Goal: Task Accomplishment & Management: Use online tool/utility

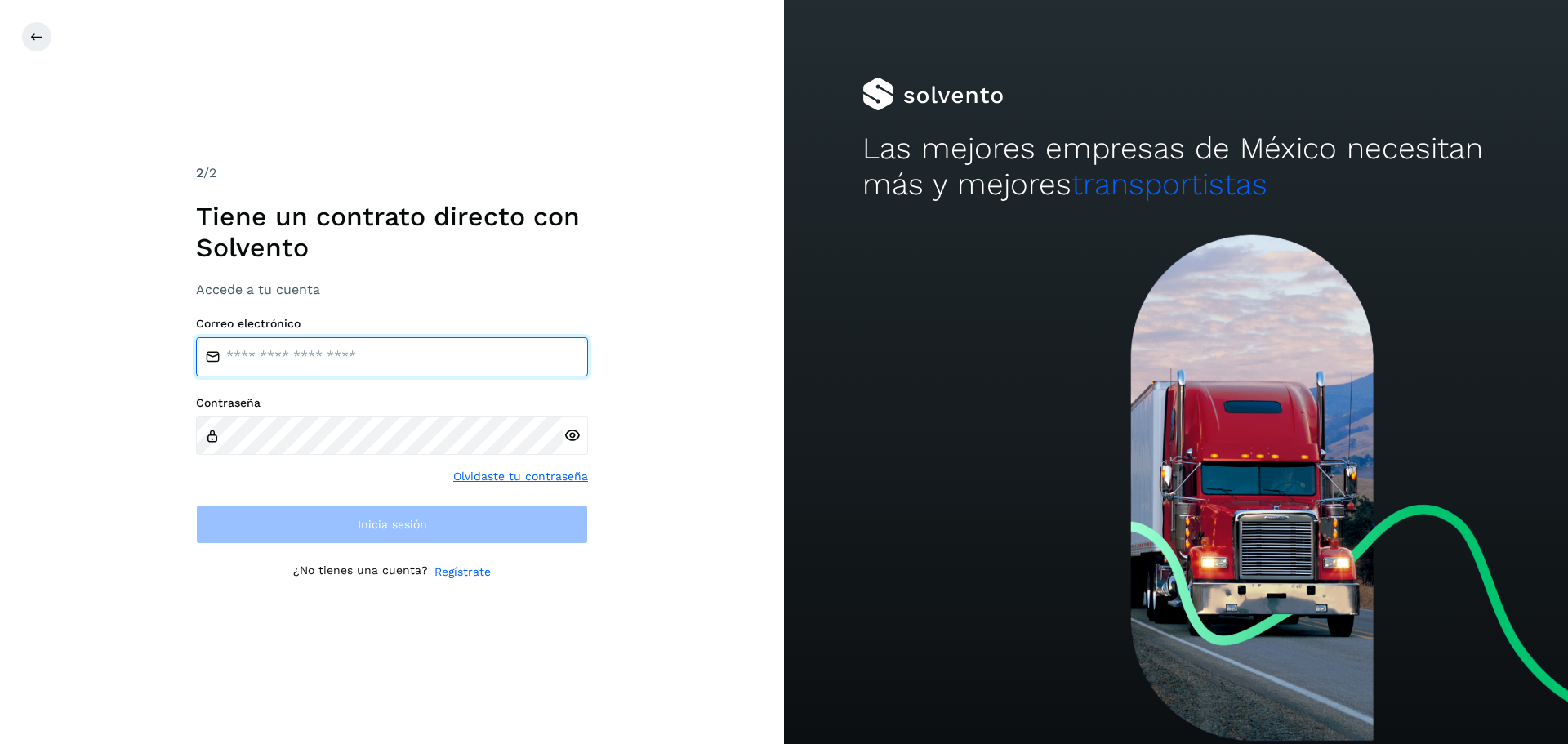
click at [328, 353] on input "email" at bounding box center [392, 357] width 392 height 39
type input "**********"
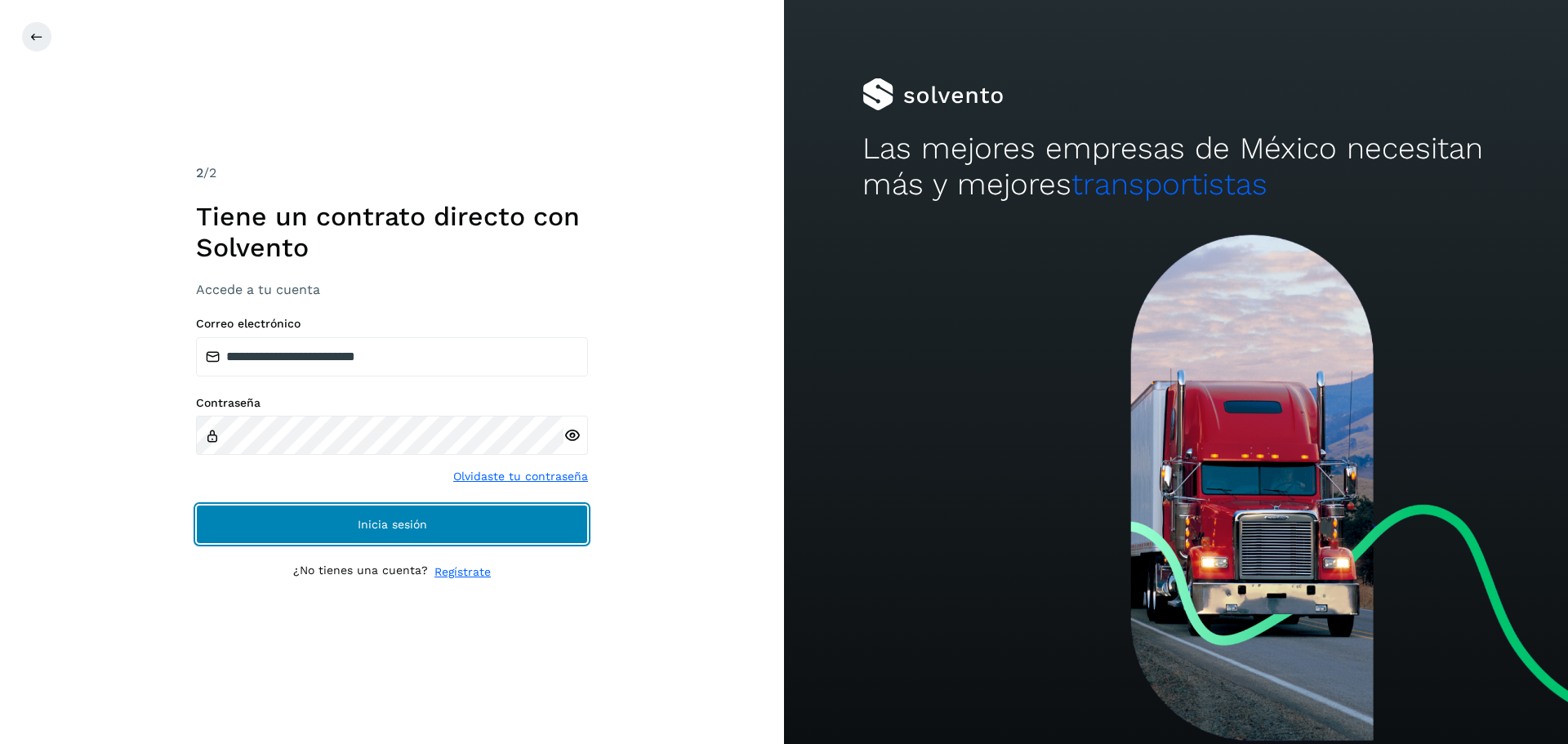
click at [297, 529] on button "Inicia sesión" at bounding box center [392, 524] width 392 height 39
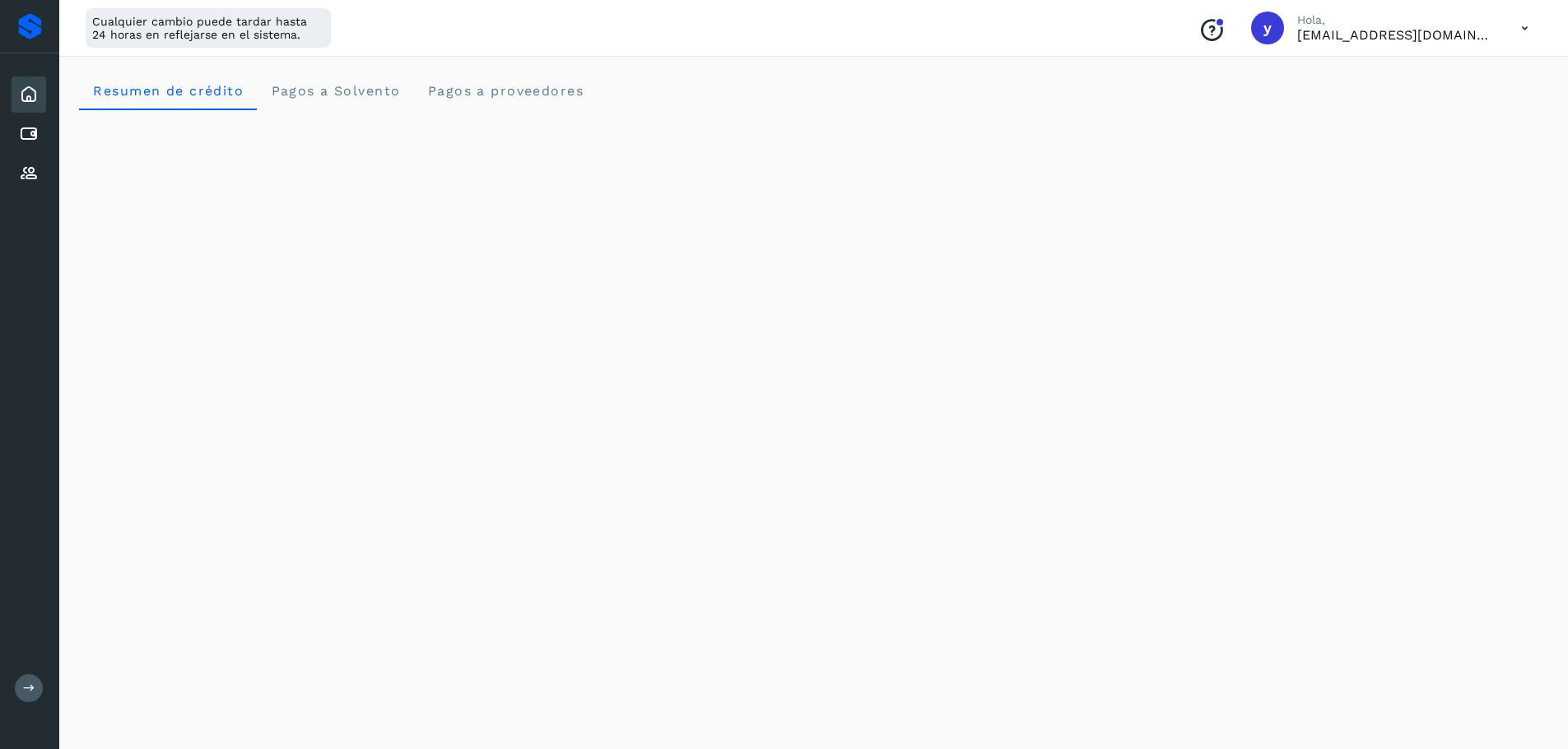
click at [23, 682] on button at bounding box center [29, 688] width 28 height 28
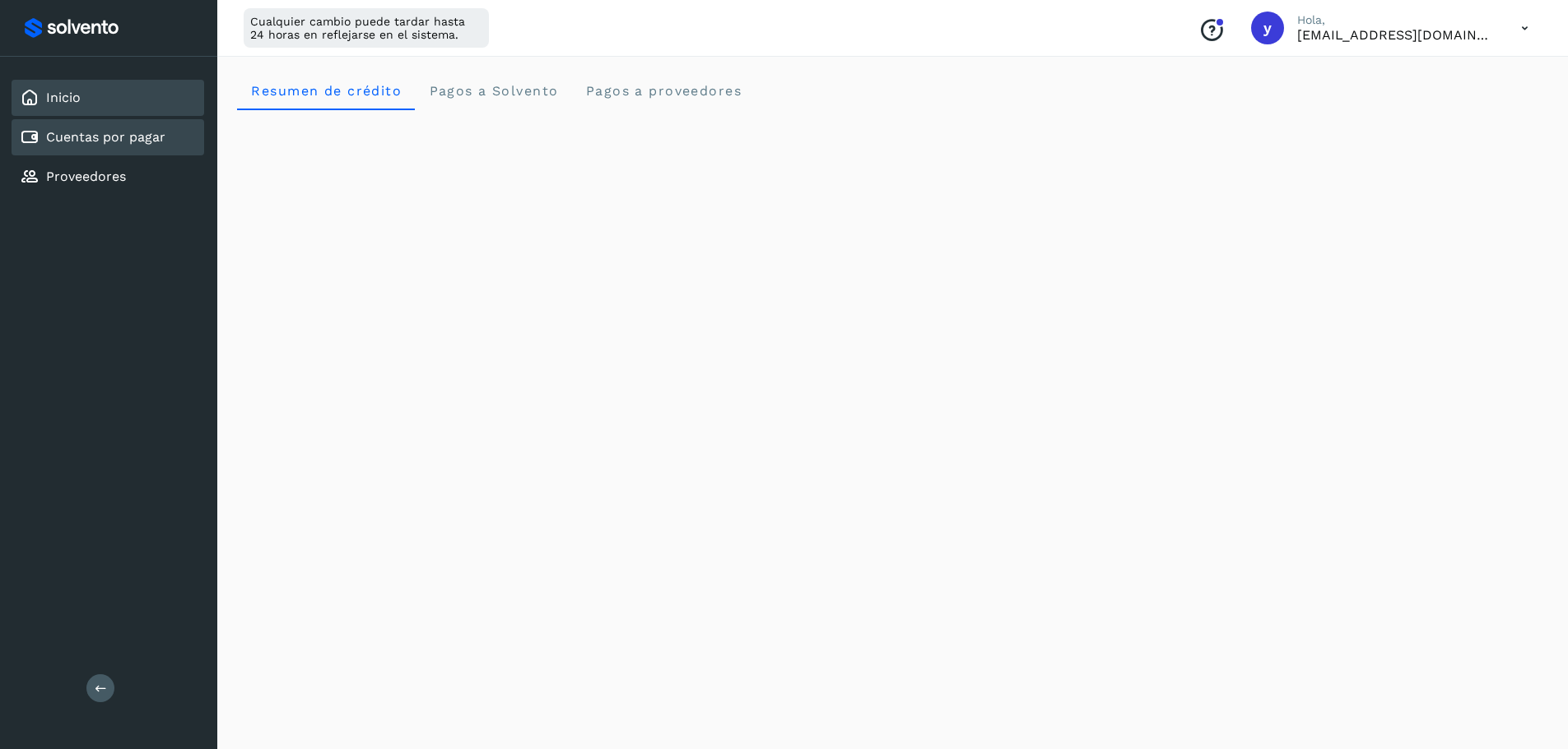
click at [142, 134] on link "Cuentas por pagar" at bounding box center [105, 137] width 119 height 16
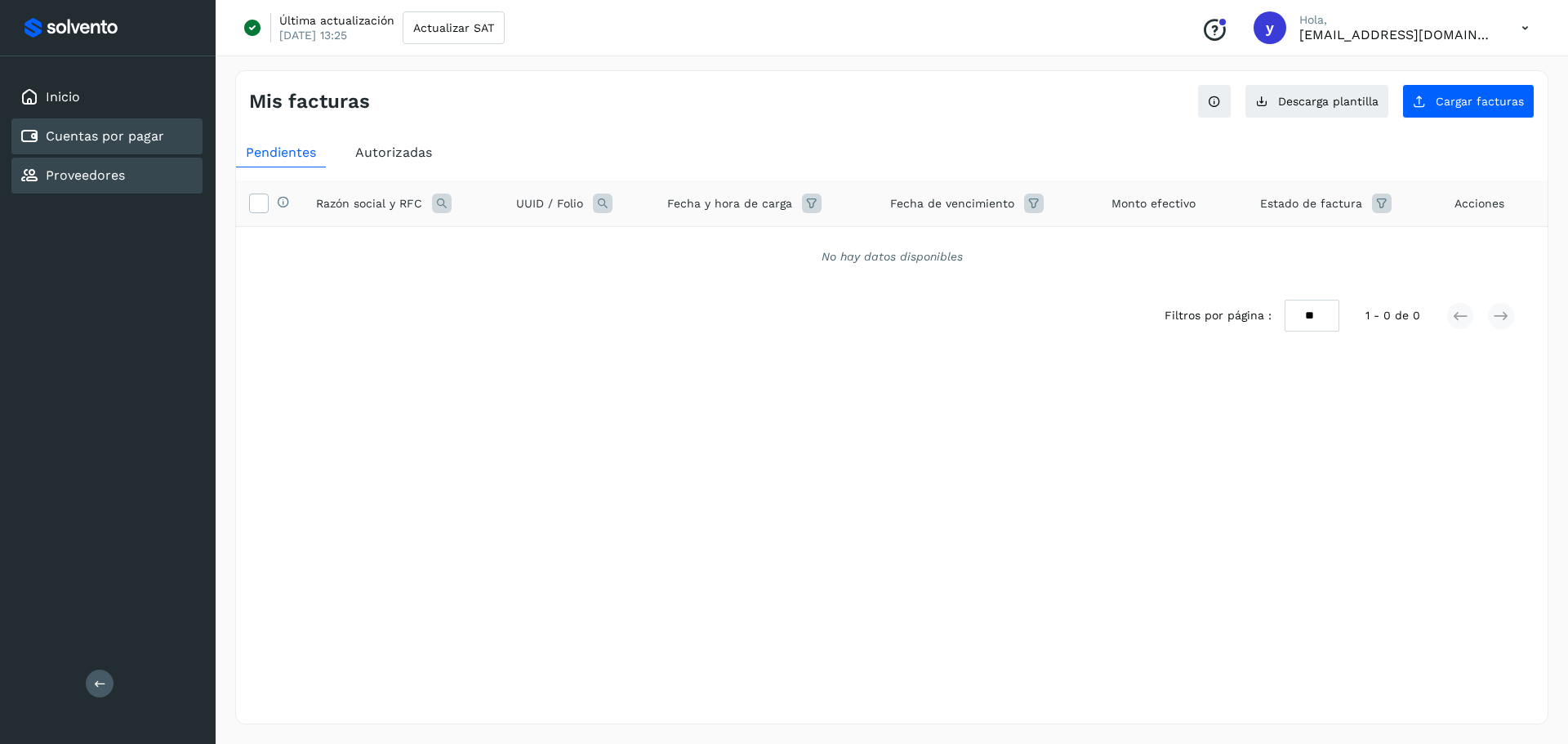
click at [133, 163] on div "Proveedores" at bounding box center [107, 175] width 191 height 36
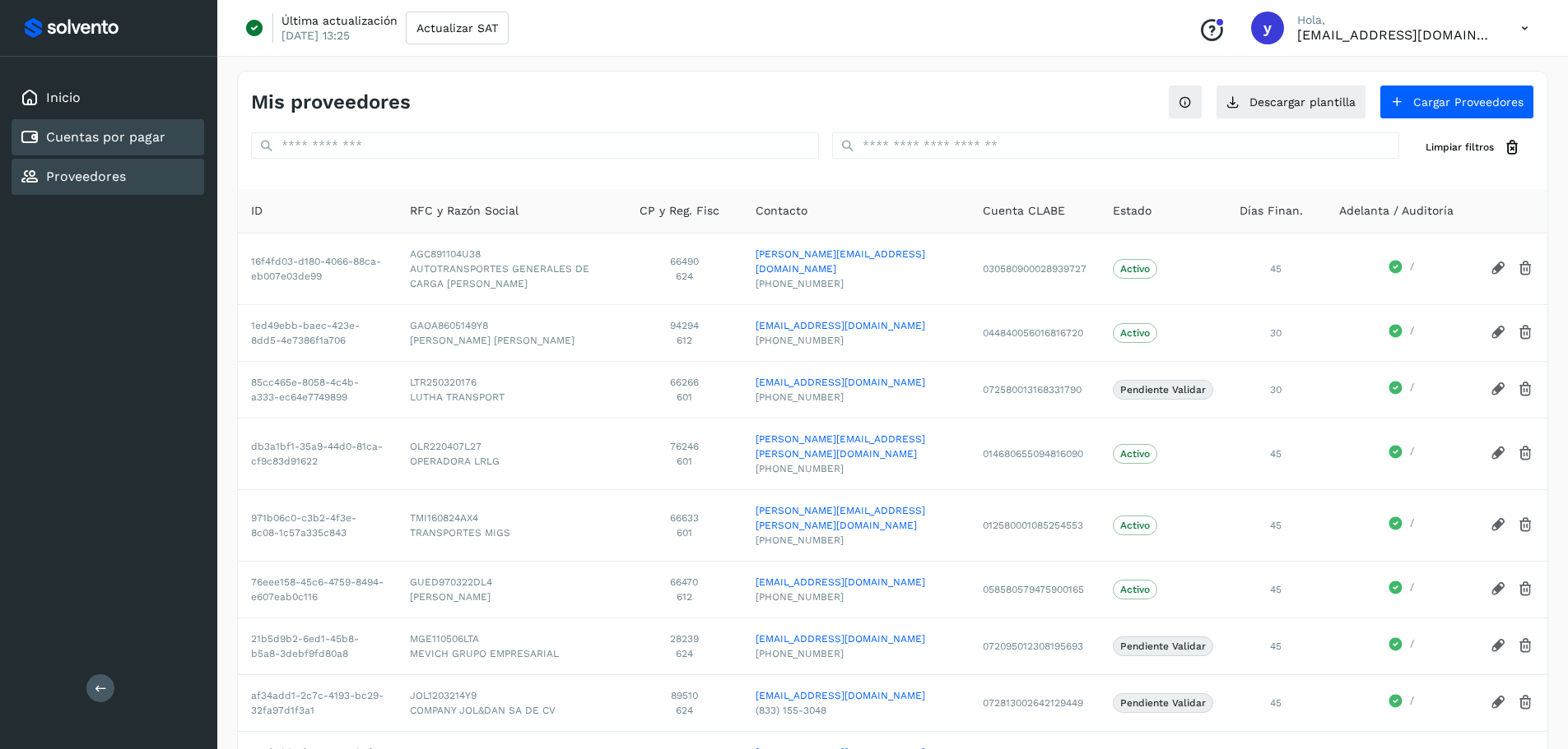
click at [138, 130] on link "Cuentas por pagar" at bounding box center [105, 137] width 119 height 16
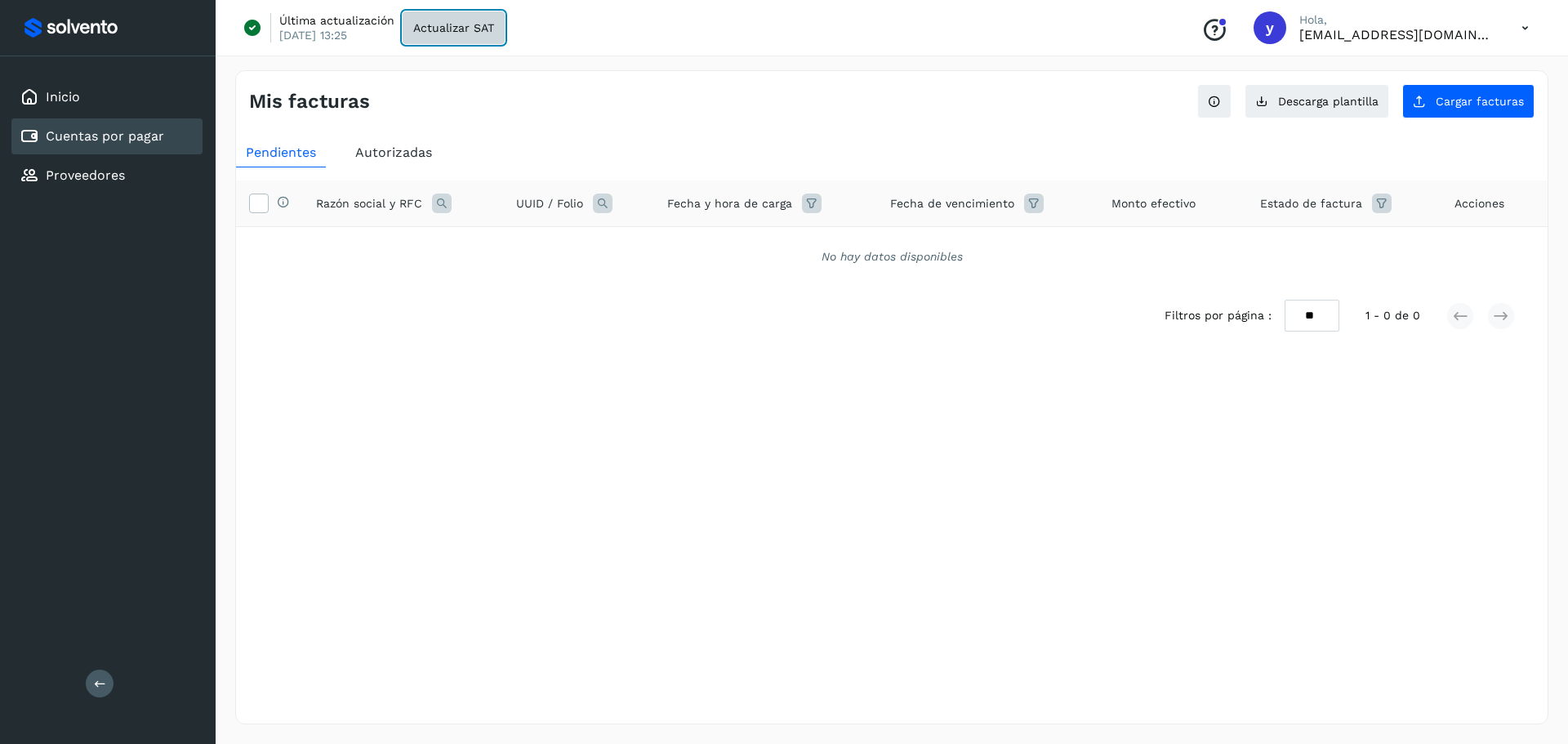
click at [438, 29] on span "Actualizar SAT" at bounding box center [453, 28] width 81 height 12
